Goal: Navigation & Orientation: Understand site structure

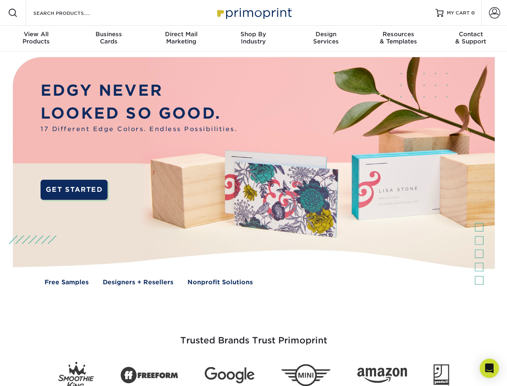
click at [253, 193] on img at bounding box center [253, 176] width 502 height 251
click at [13, 13] on span at bounding box center [13, 13] width 10 height 10
click at [494, 13] on span at bounding box center [494, 12] width 11 height 11
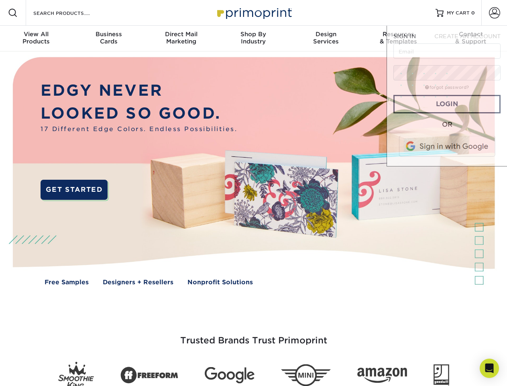
click at [36, 39] on div "View All Products" at bounding box center [36, 38] width 72 height 14
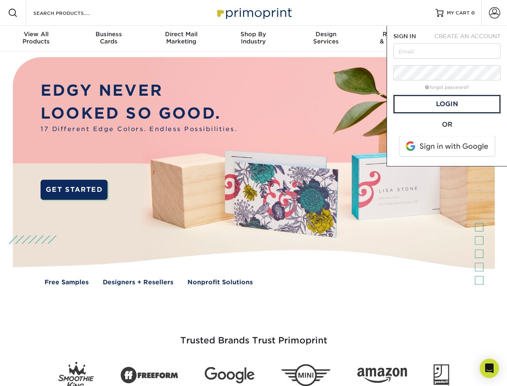
click at [108, 39] on div "Business Cards" at bounding box center [108, 38] width 72 height 14
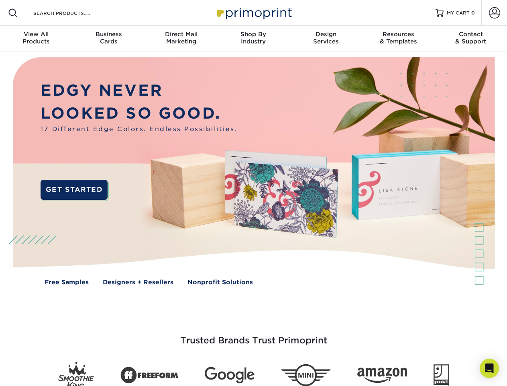
click at [181, 39] on div "Direct Mail Marketing" at bounding box center [181, 38] width 72 height 14
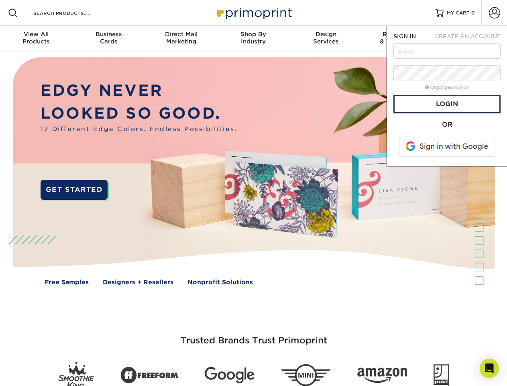
click at [253, 39] on div "Shop By Industry" at bounding box center [253, 38] width 72 height 14
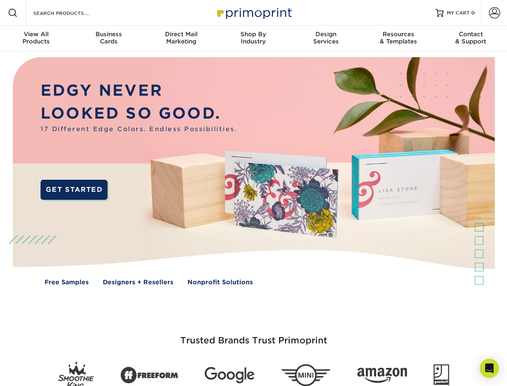
click at [326, 39] on div "Design Services" at bounding box center [326, 38] width 72 height 14
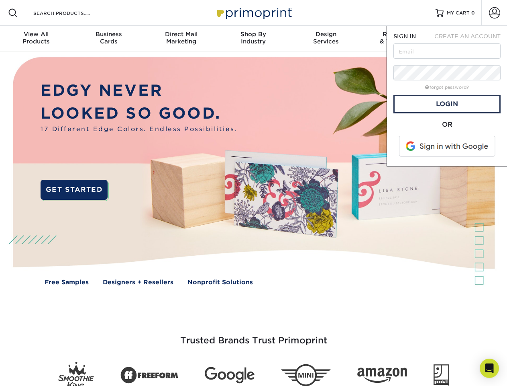
click at [398, 39] on span "SIGN IN" at bounding box center [405, 36] width 22 height 6
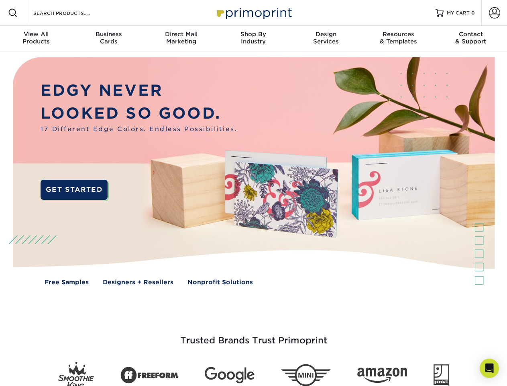
click at [471, 39] on div "Contact & Support" at bounding box center [471, 38] width 72 height 14
